Goal: Information Seeking & Learning: Learn about a topic

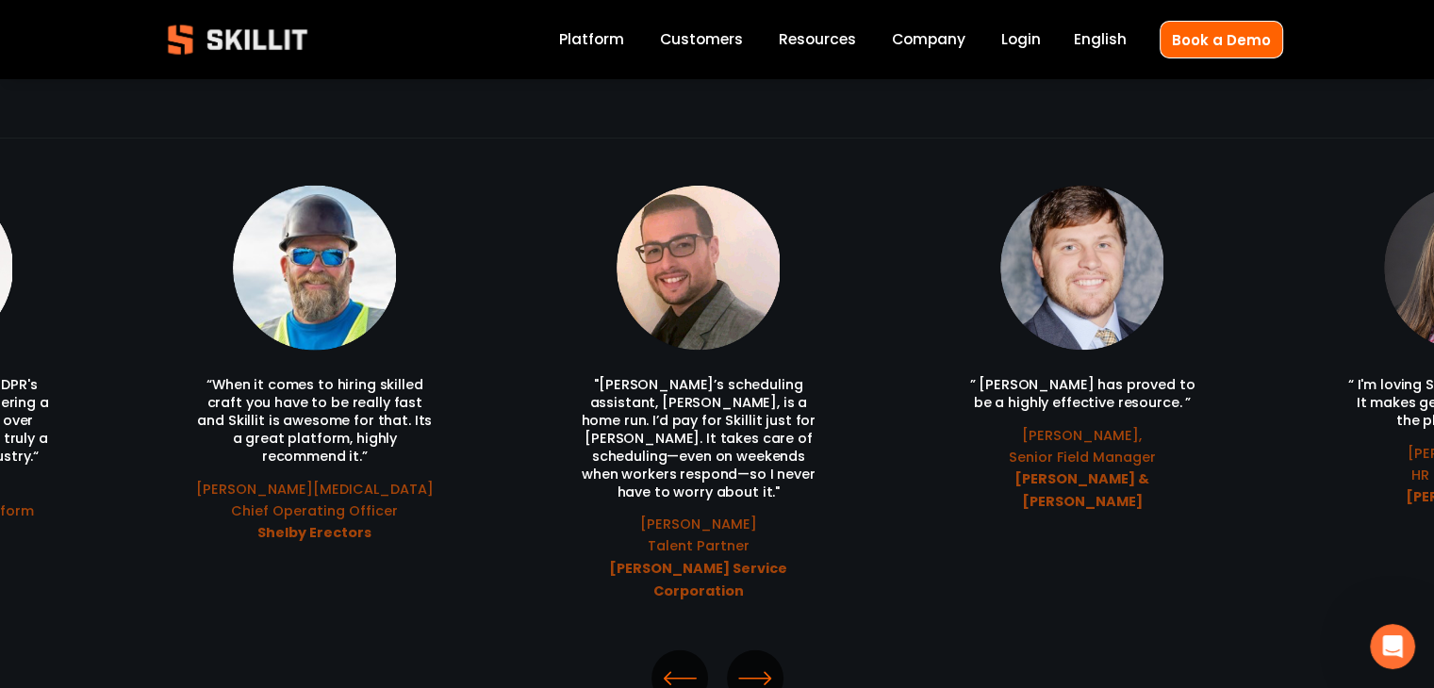
scroll to position [4054, 0]
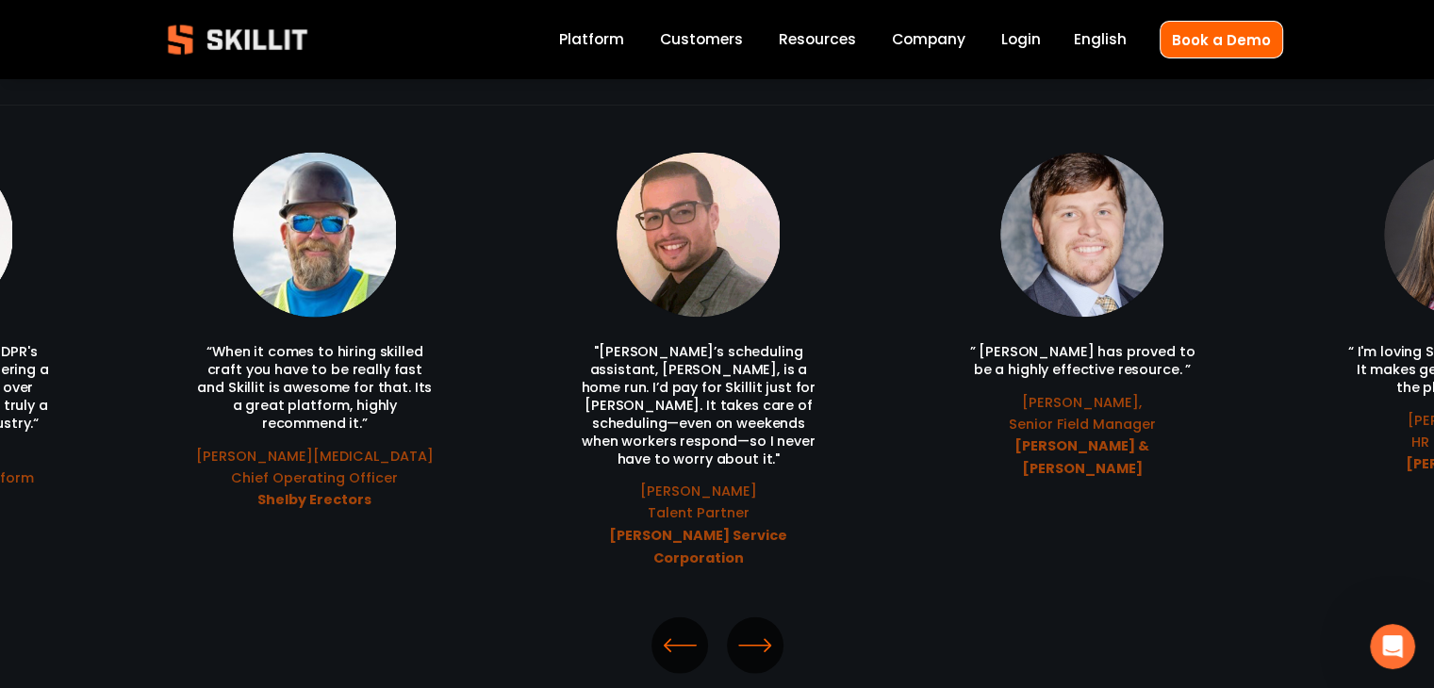
click at [752, 629] on icon "\a \a \a Next\a \a" at bounding box center [755, 646] width 34 height 34
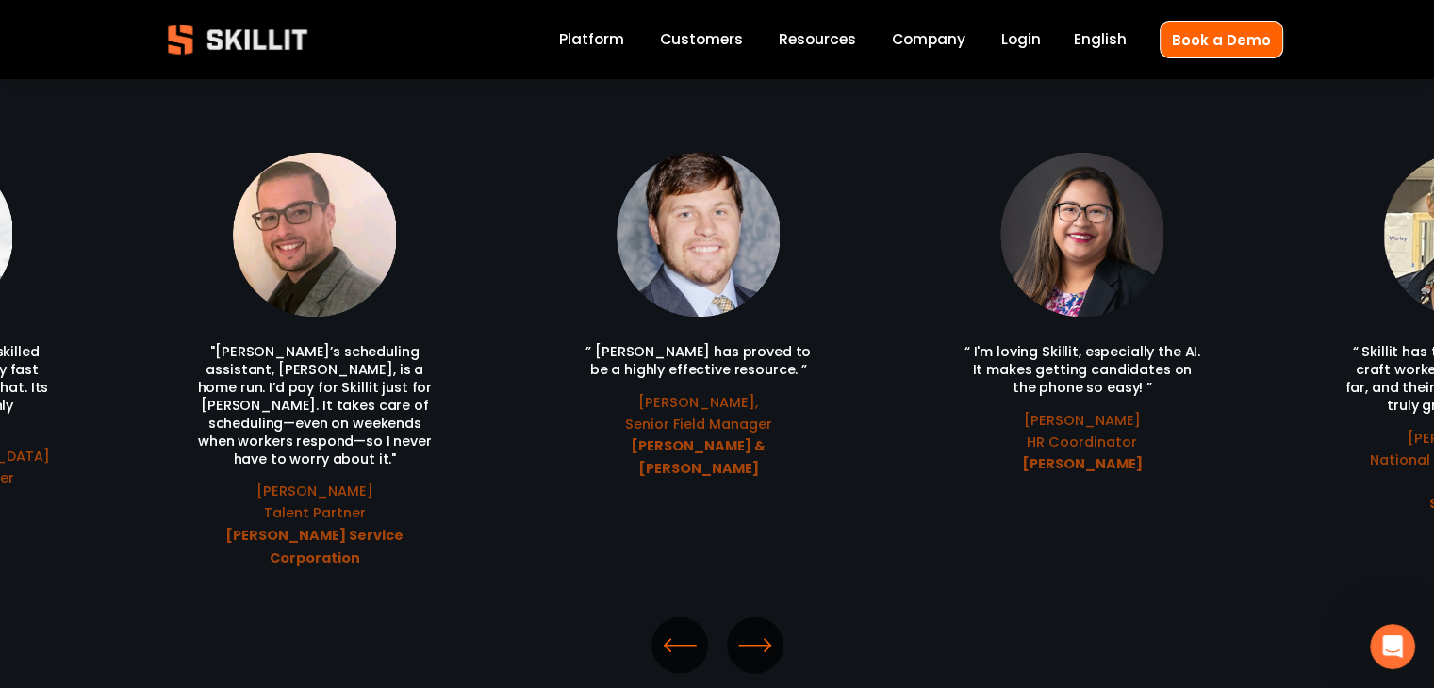
click at [751, 629] on icon "\a \a \a Next\a \a" at bounding box center [755, 646] width 34 height 34
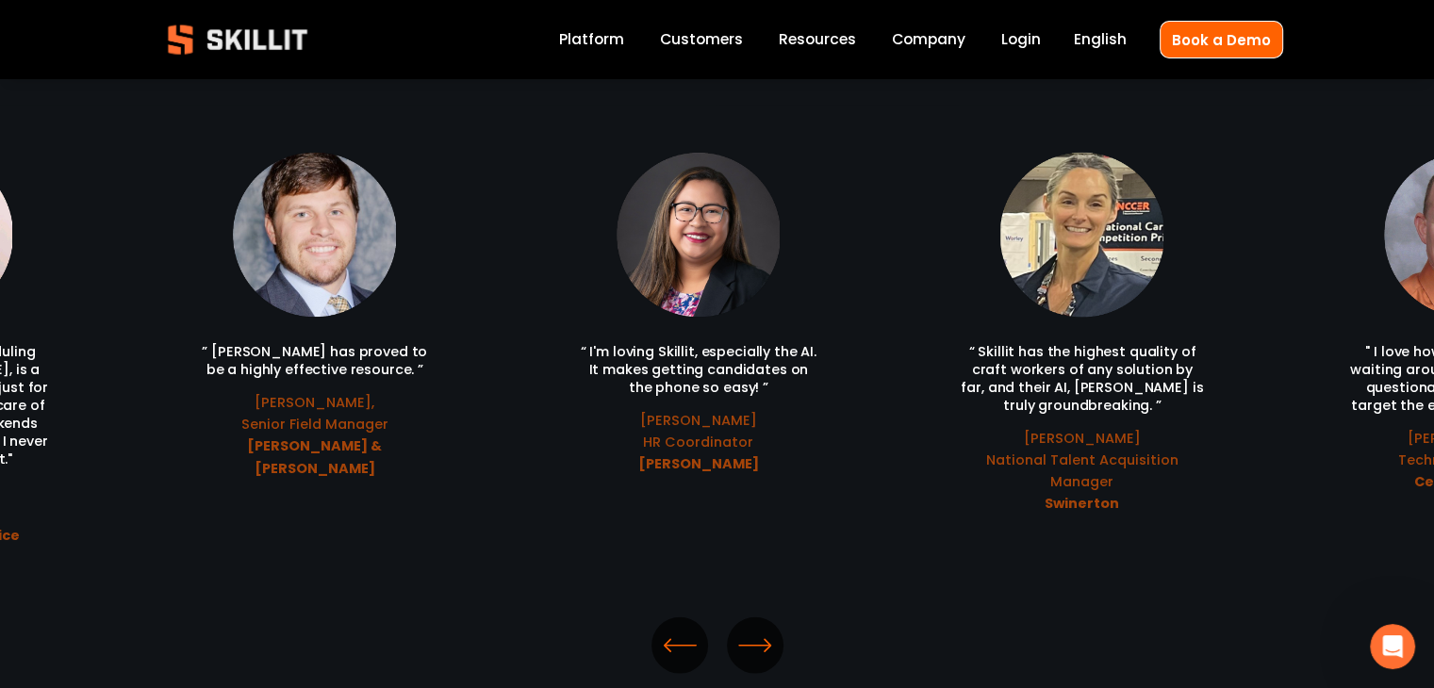
click at [751, 629] on icon "\a \a \a Next\a \a" at bounding box center [755, 646] width 34 height 34
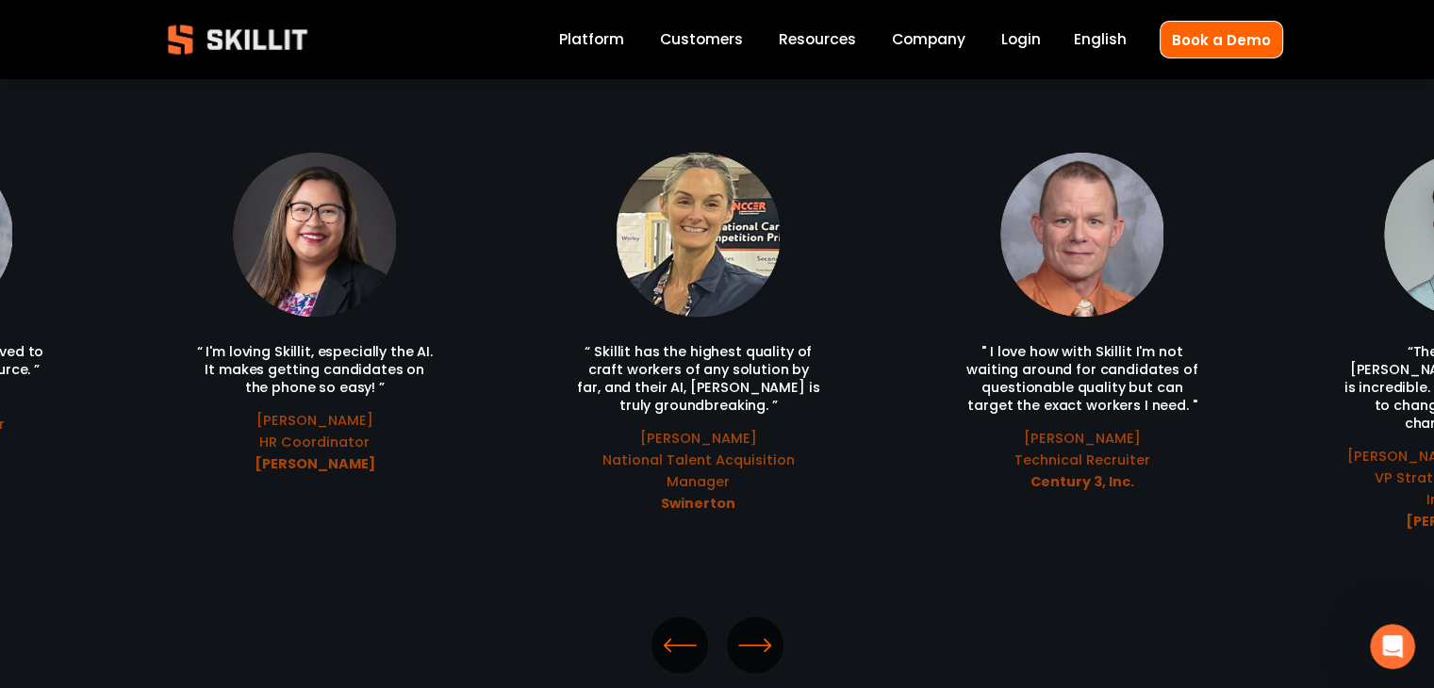
click at [752, 629] on icon "\a \a \a Next\a \a" at bounding box center [755, 646] width 34 height 34
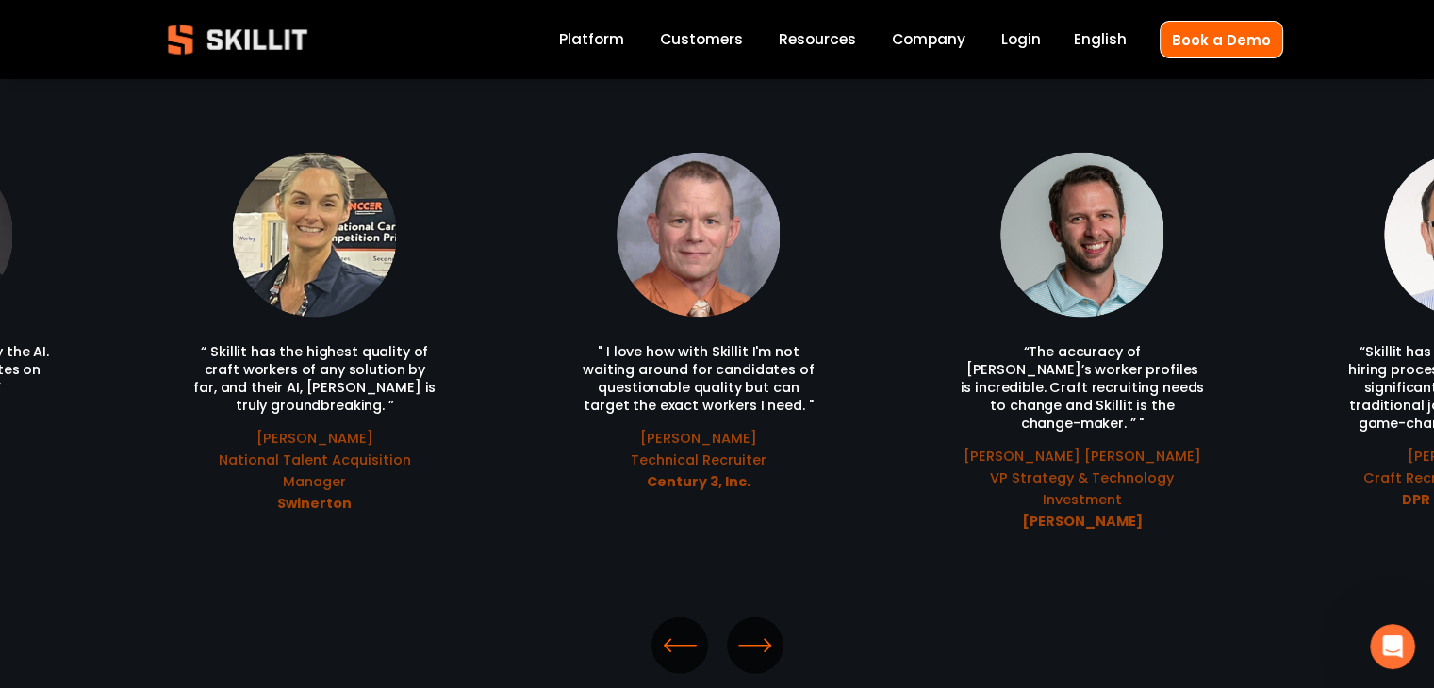
click at [752, 629] on icon "\a \a \a Next\a \a" at bounding box center [755, 646] width 34 height 34
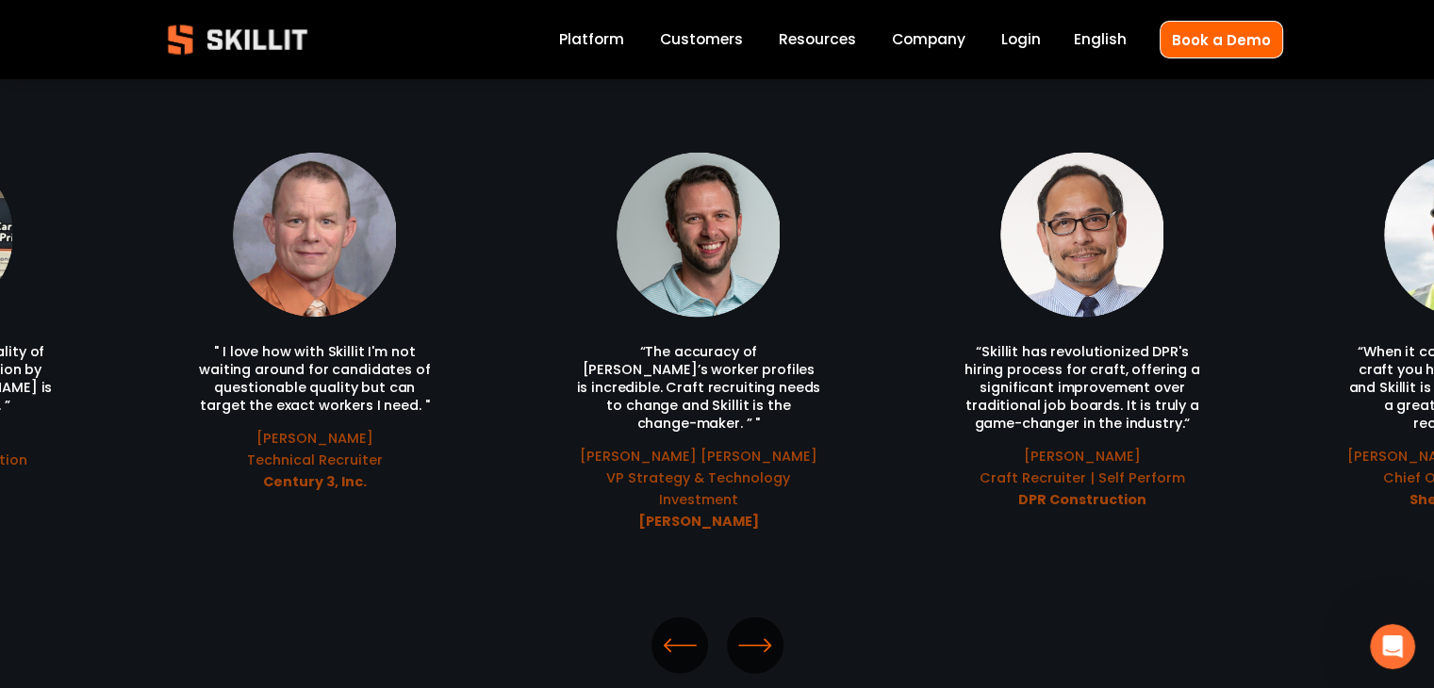
click at [752, 629] on icon "\a \a \a Next\a \a" at bounding box center [755, 646] width 34 height 34
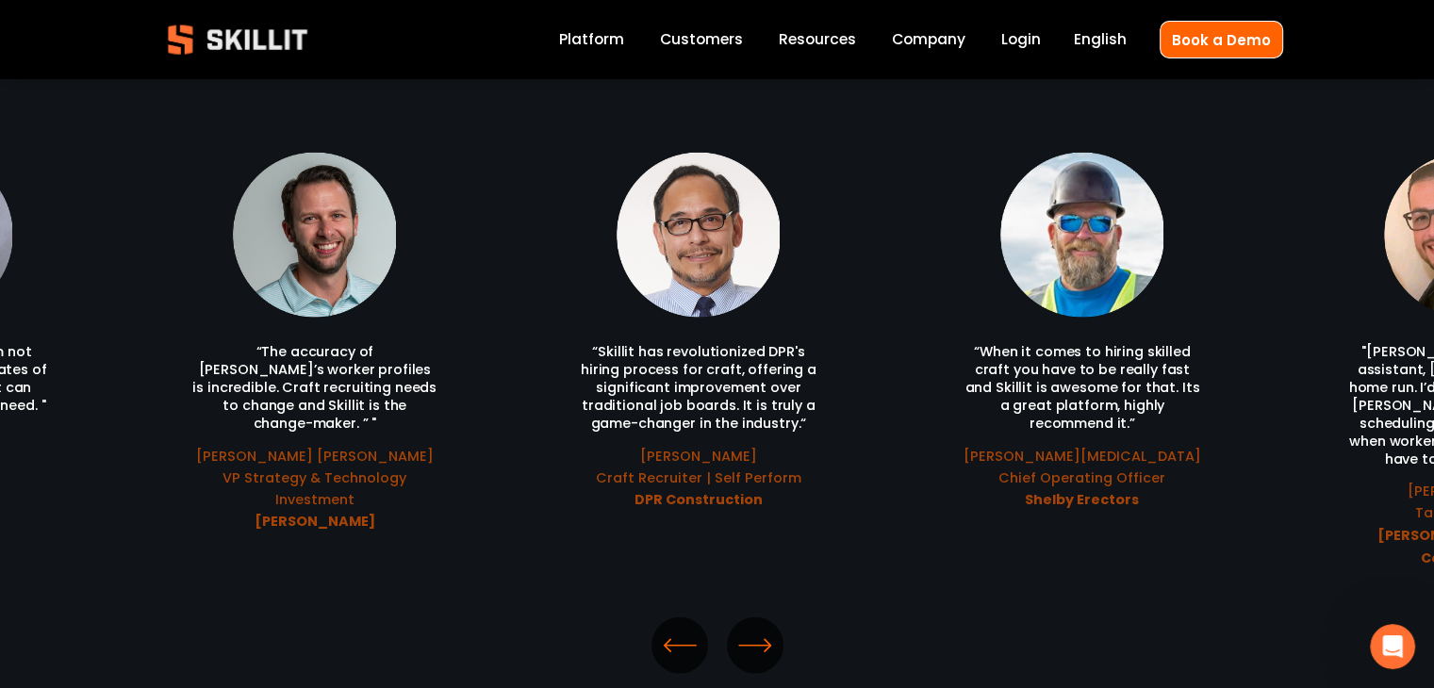
click at [752, 629] on icon "\a \a \a Next\a \a" at bounding box center [755, 646] width 34 height 34
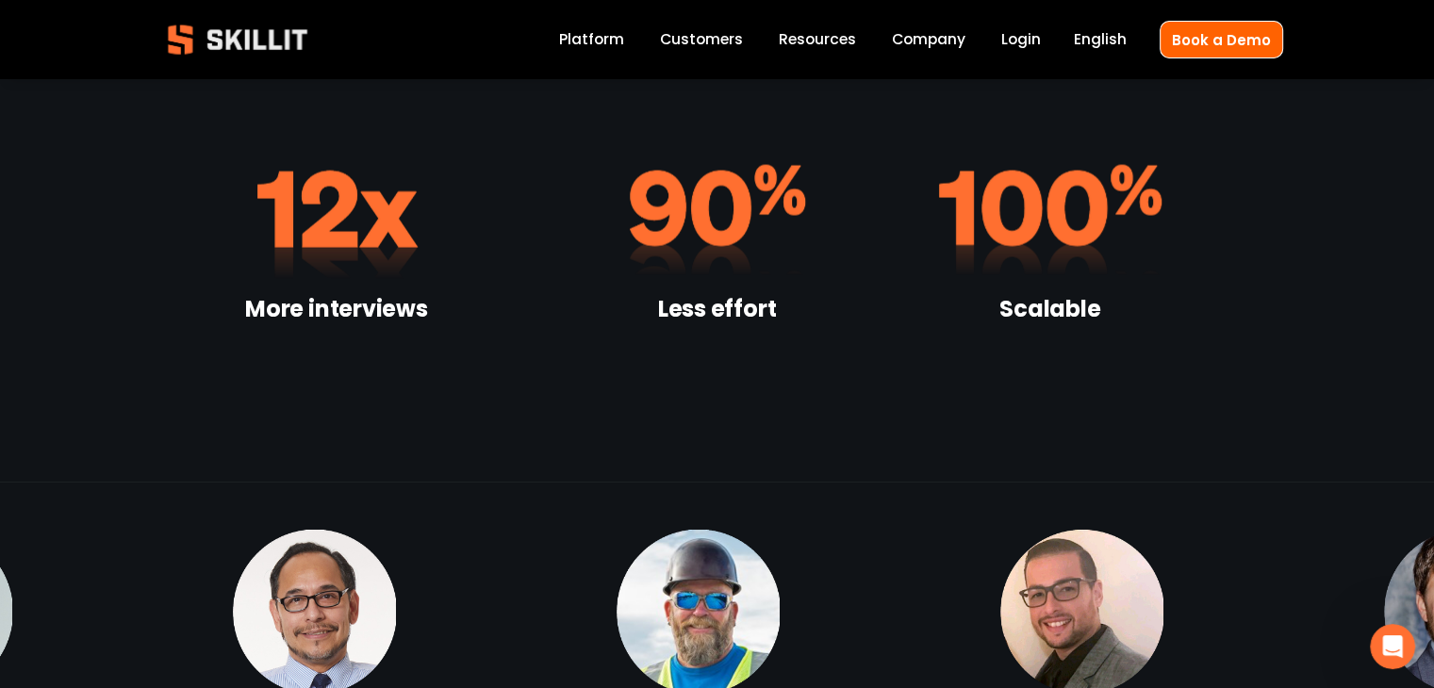
scroll to position [3394, 0]
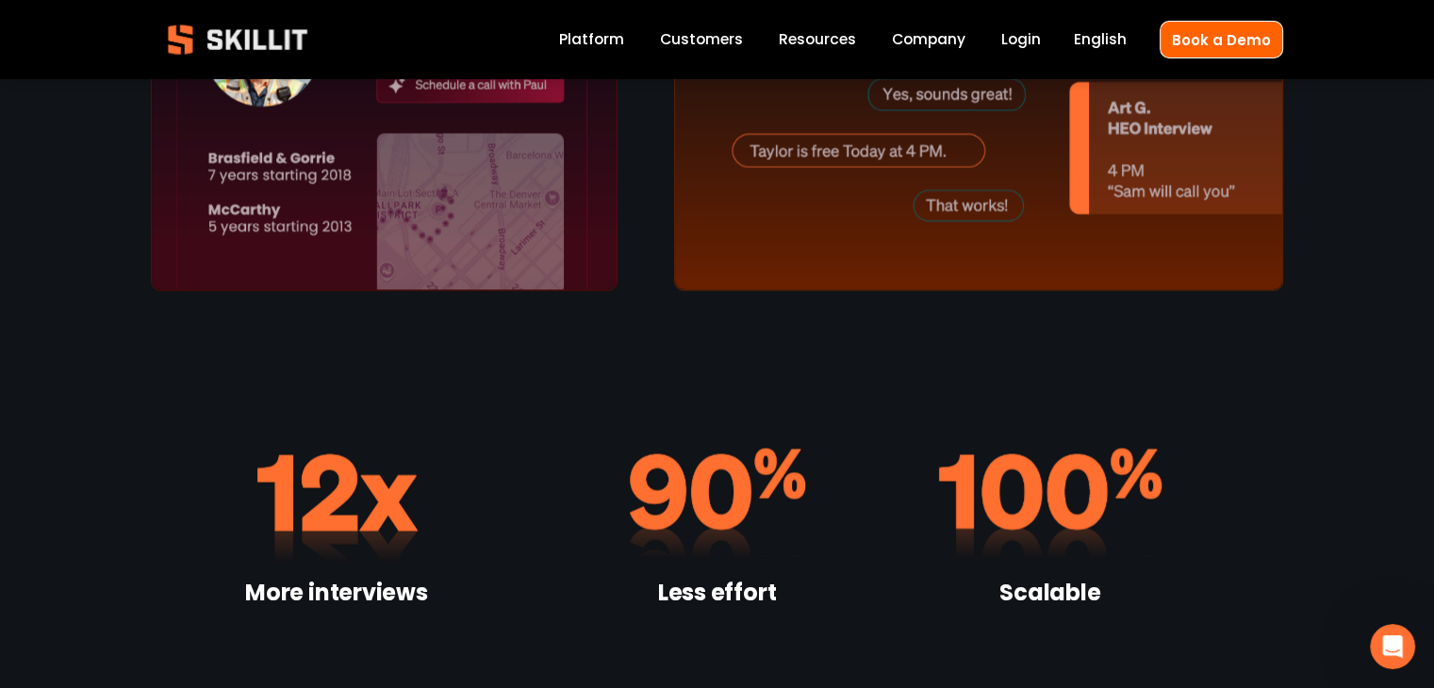
click at [0, 0] on span "Pricing" at bounding box center [0, 0] width 0 height 0
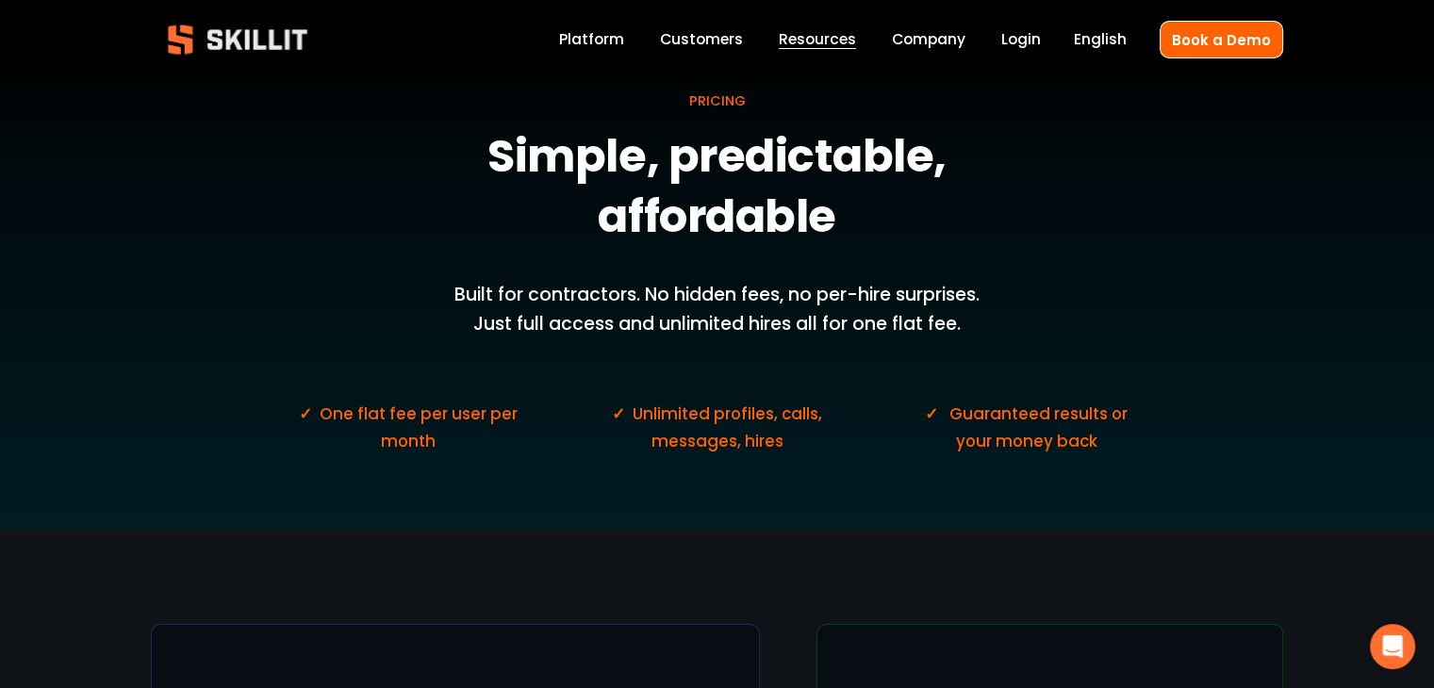
scroll to position [283, 0]
